Goal: Task Accomplishment & Management: Use online tool/utility

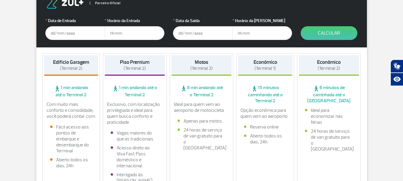
scroll to position [119, 0]
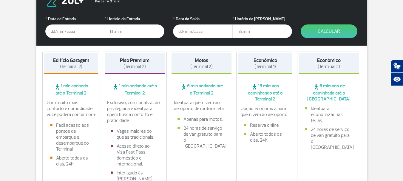
click at [61, 35] on input "text" at bounding box center [75, 31] width 60 height 14
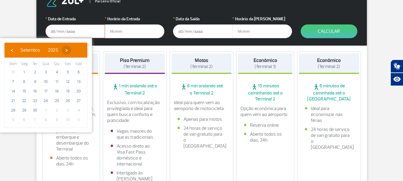
click at [71, 51] on span "›" at bounding box center [66, 50] width 9 height 9
click at [44, 72] on span "1" at bounding box center [46, 72] width 10 height 10
type input "[DATE]"
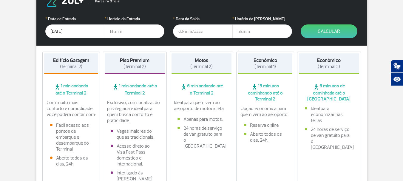
click at [118, 33] on input "text" at bounding box center [135, 31] width 60 height 14
type input "7"
type input "6"
type input "06:30"
click at [189, 31] on input "text" at bounding box center [203, 31] width 60 height 14
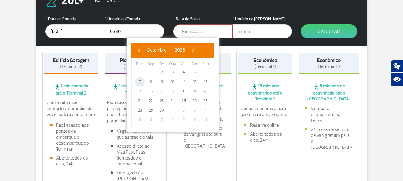
click at [142, 82] on span "7" at bounding box center [140, 82] width 10 height 10
type input "[DATE]"
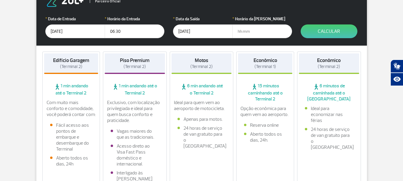
click at [249, 32] on input "text" at bounding box center [263, 31] width 60 height 14
type input "21:00"
click at [320, 35] on button "Calcular" at bounding box center [329, 31] width 57 height 14
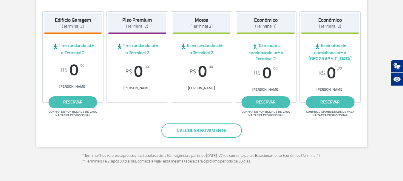
scroll to position [62, 0]
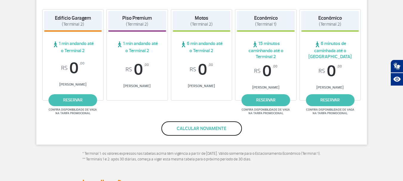
click at [199, 128] on button "Calcular novamente" at bounding box center [202, 129] width 81 height 14
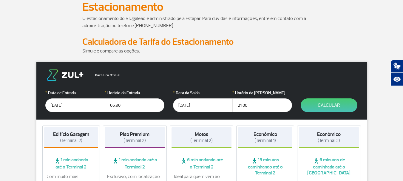
scroll to position [42, 0]
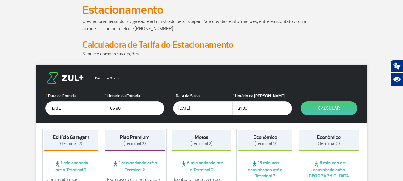
click at [195, 108] on input "[DATE]" at bounding box center [203, 109] width 60 height 14
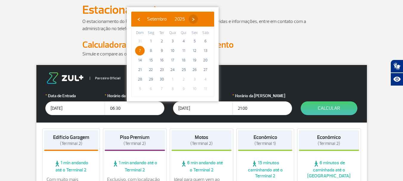
click at [198, 20] on span "›" at bounding box center [193, 19] width 9 height 9
click at [166, 51] on span "7" at bounding box center [162, 51] width 10 height 10
type input "[DATE]"
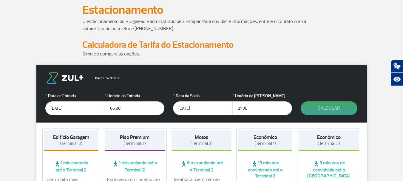
click at [327, 108] on button "Calcular" at bounding box center [329, 109] width 57 height 14
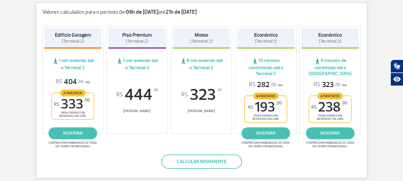
scroll to position [102, 0]
